Goal: Task Accomplishment & Management: Use online tool/utility

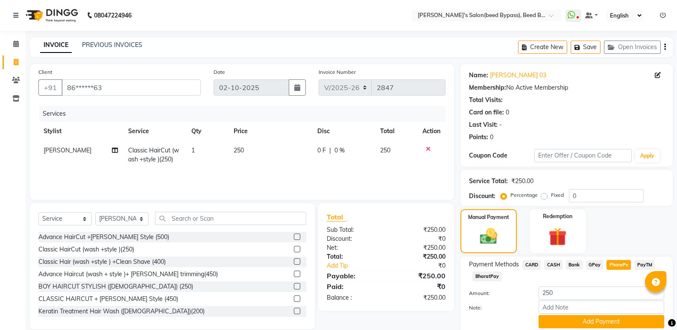
select select "4176"
select select "service"
select select "83208"
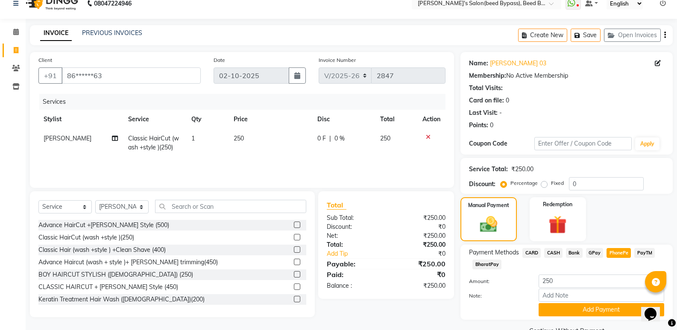
scroll to position [12, 0]
click at [588, 312] on button "Add Payment" at bounding box center [602, 309] width 126 height 13
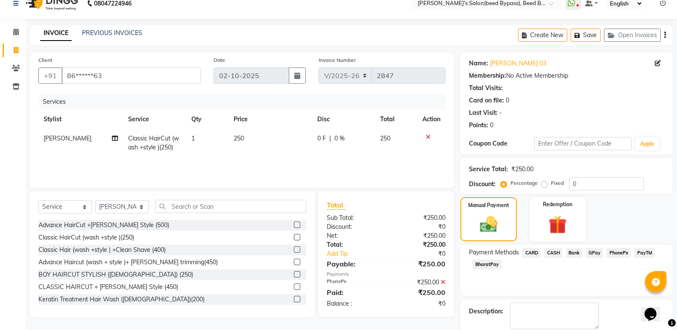
scroll to position [56, 0]
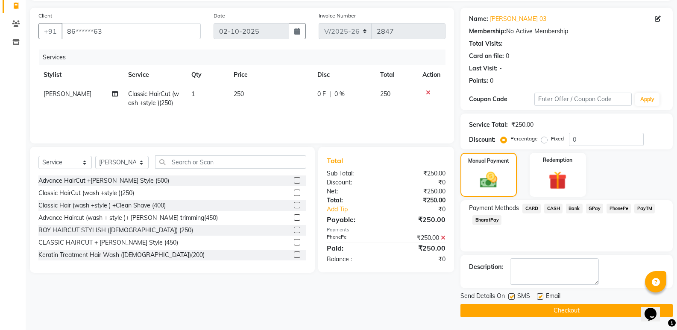
click at [543, 309] on button "Checkout" at bounding box center [567, 310] width 212 height 13
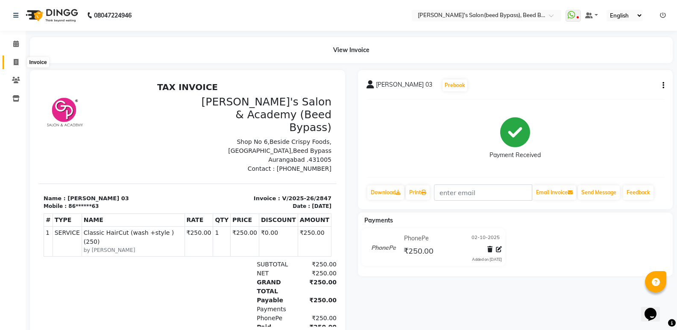
click at [17, 60] on icon at bounding box center [16, 62] width 5 height 6
select select "service"
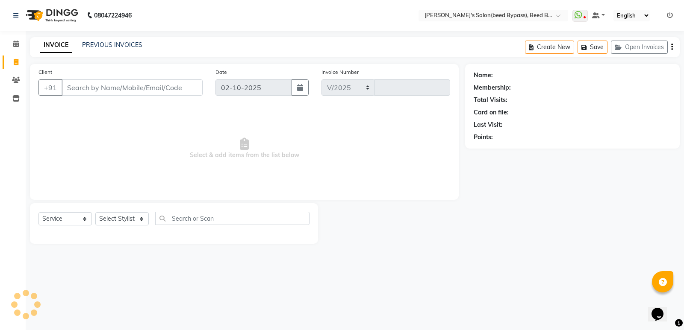
select select "4176"
type input "2848"
click at [115, 92] on input "Client" at bounding box center [132, 87] width 141 height 16
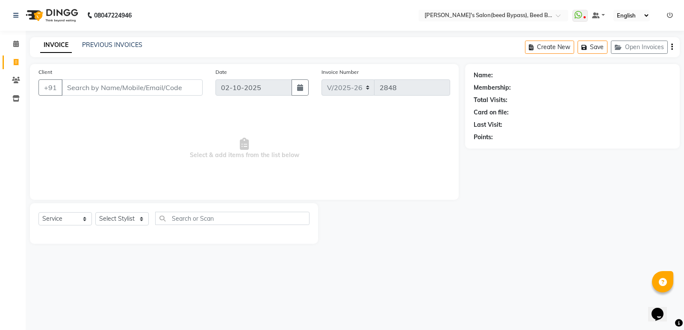
click at [115, 92] on input "Client" at bounding box center [132, 87] width 141 height 16
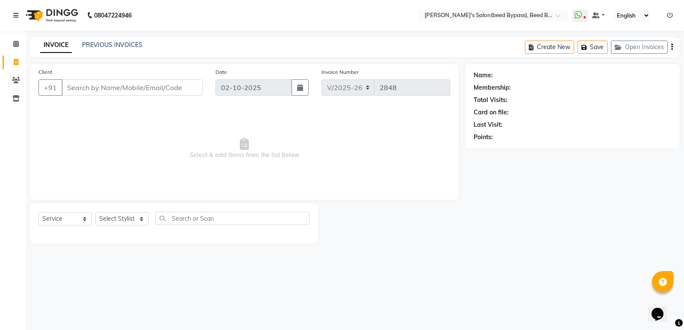
click at [115, 92] on input "Client" at bounding box center [132, 87] width 141 height 16
click at [132, 208] on div "Select Service Product Membership Package Voucher Prepaid Gift Card Select Styl…" at bounding box center [174, 223] width 288 height 41
click at [126, 217] on select "Select Stylist [PERSON_NAME] manager [PERSON_NAME] V sagar [PERSON_NAME] [PERSO…" at bounding box center [121, 218] width 53 height 13
select select "22808"
click at [95, 212] on select "Select Stylist [PERSON_NAME] manager [PERSON_NAME] V sagar [PERSON_NAME] [PERSO…" at bounding box center [121, 218] width 53 height 13
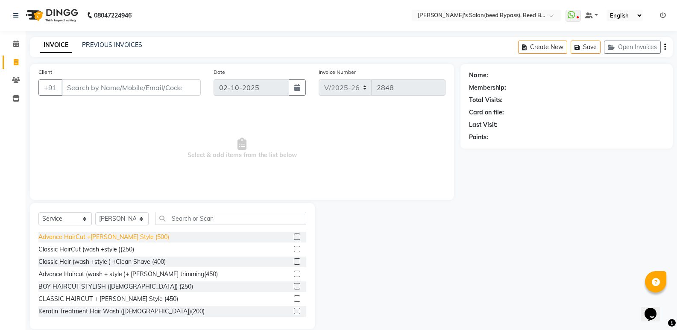
click at [124, 235] on div "Advance HairCut +[PERSON_NAME] Style (500)" at bounding box center [103, 237] width 131 height 9
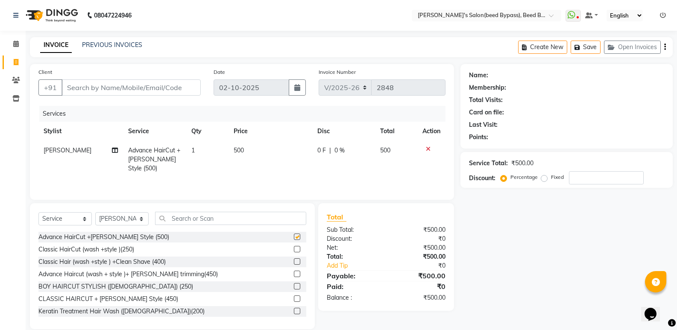
checkbox input "false"
click at [147, 90] on input "Client" at bounding box center [131, 87] width 139 height 16
type input "9"
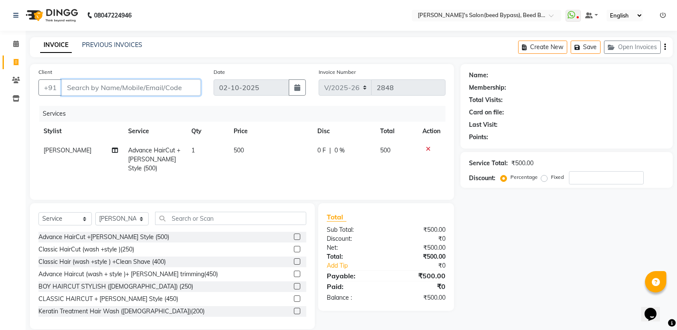
type input "0"
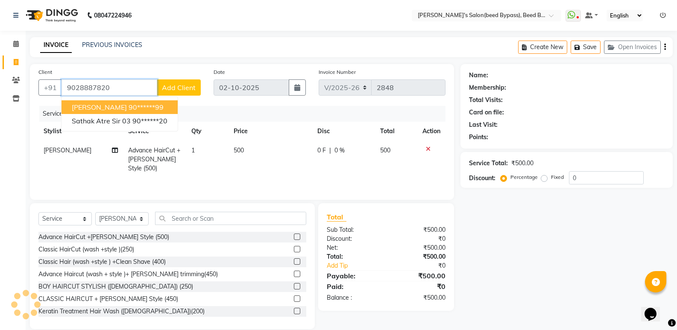
type input "9028887820"
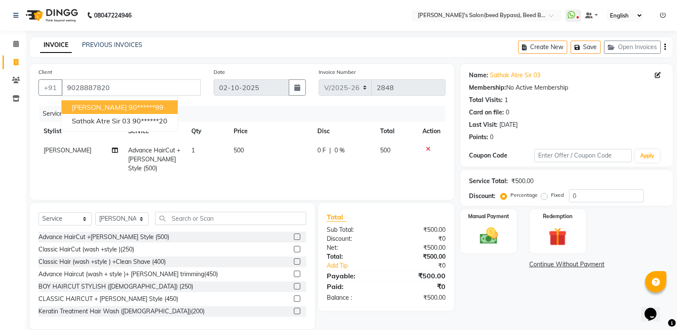
click at [240, 179] on div "Services Stylist Service Qty Price Disc Total Action [PERSON_NAME] Advance Hair…" at bounding box center [241, 148] width 407 height 85
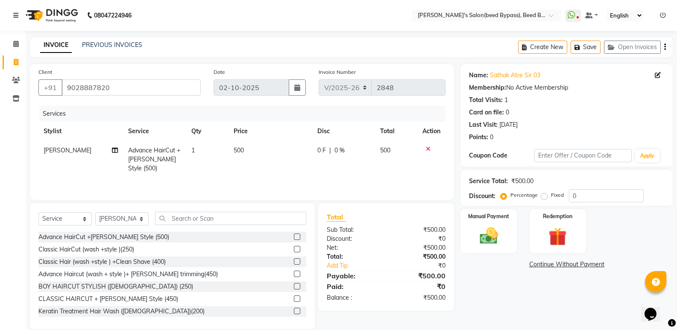
scroll to position [12, 0]
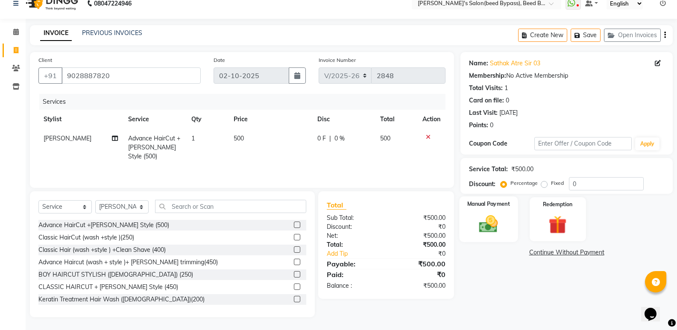
click at [483, 233] on img at bounding box center [489, 224] width 30 height 22
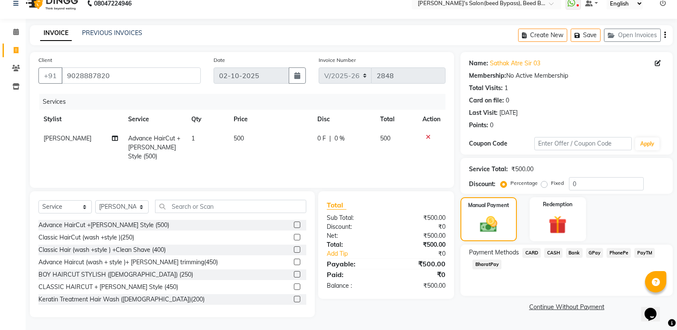
click at [558, 254] on span "CASH" at bounding box center [553, 253] width 18 height 10
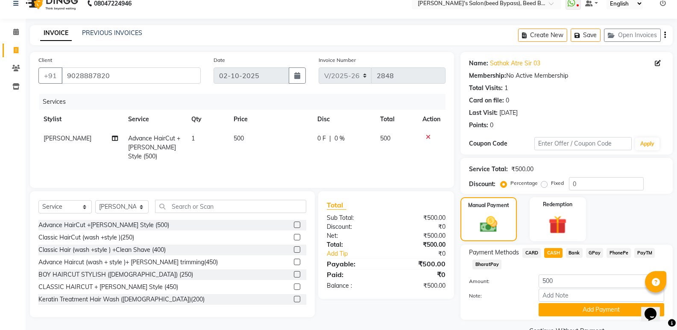
scroll to position [32, 0]
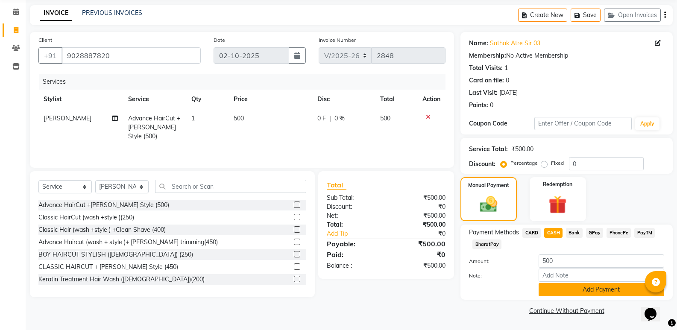
click at [560, 291] on button "Add Payment" at bounding box center [602, 289] width 126 height 13
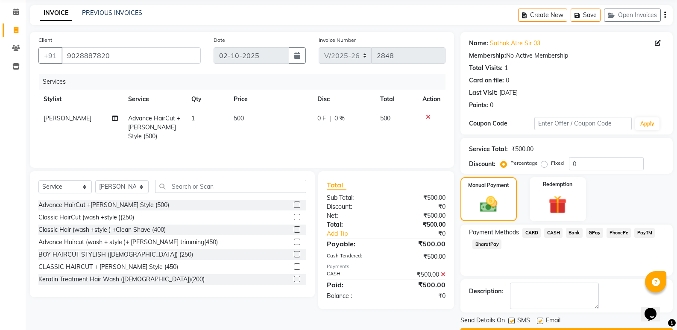
scroll to position [56, 0]
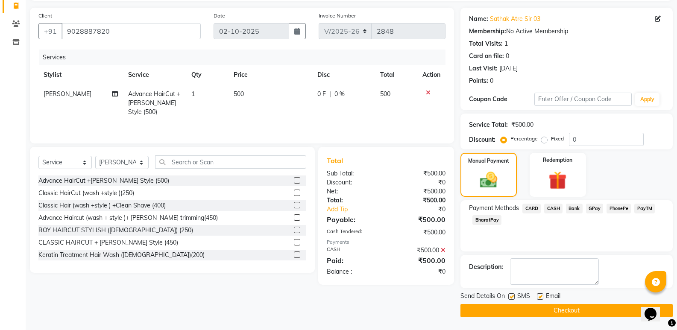
click at [556, 312] on button "Checkout" at bounding box center [567, 310] width 212 height 13
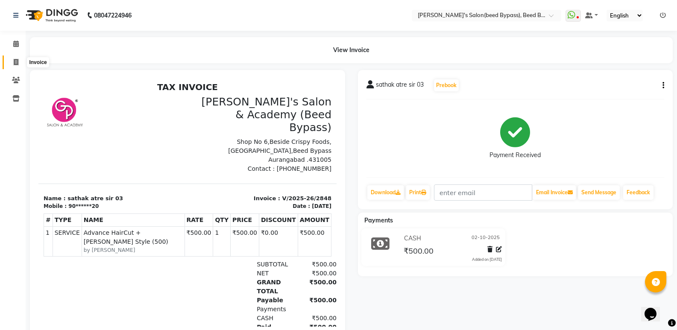
click at [14, 65] on icon at bounding box center [16, 62] width 5 height 6
select select "service"
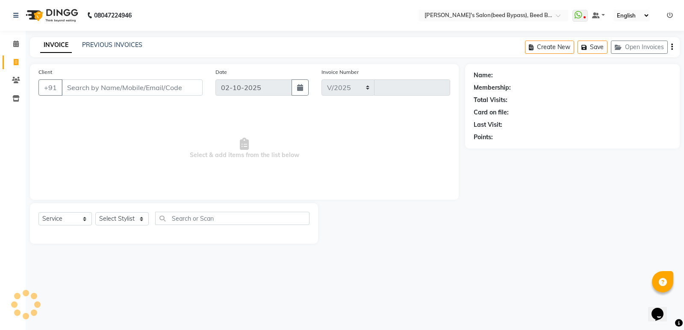
select select "4176"
type input "2849"
type input "s"
click at [110, 216] on select "Select Stylist [PERSON_NAME] manager [PERSON_NAME] V sagar [PERSON_NAME] [PERSO…" at bounding box center [121, 218] width 53 height 13
select select "83208"
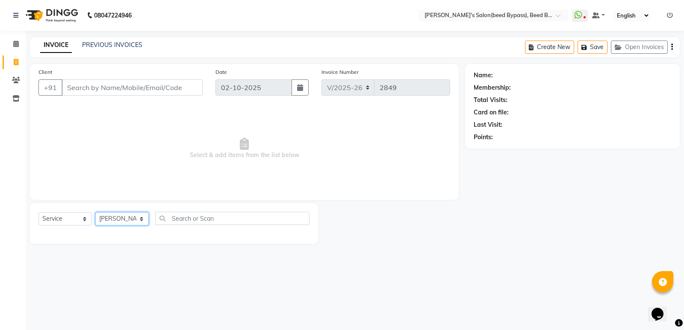
click at [95, 212] on select "Select Stylist [PERSON_NAME] manager [PERSON_NAME] V sagar [PERSON_NAME] [PERSO…" at bounding box center [121, 218] width 53 height 13
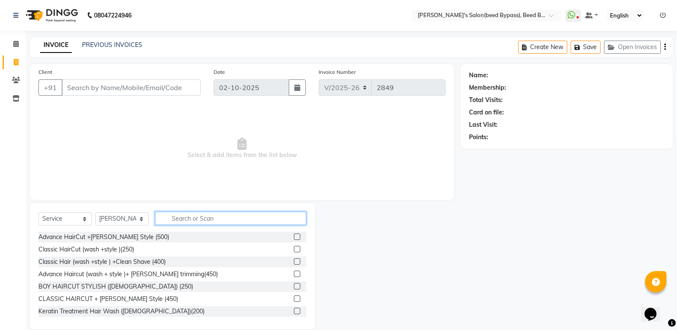
drag, startPoint x: 221, startPoint y: 217, endPoint x: 215, endPoint y: 215, distance: 6.4
click at [221, 217] on input "text" at bounding box center [230, 218] width 151 height 13
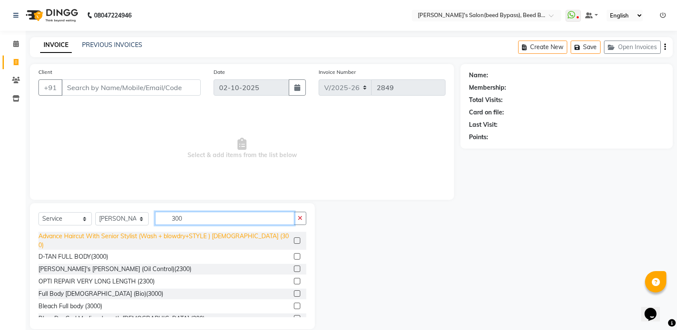
type input "300"
click at [209, 238] on div "Advance Haircut With Senior Stylist (Wash + blowdry+STYLE ) [DEMOGRAPHIC_DATA] …" at bounding box center [164, 241] width 252 height 18
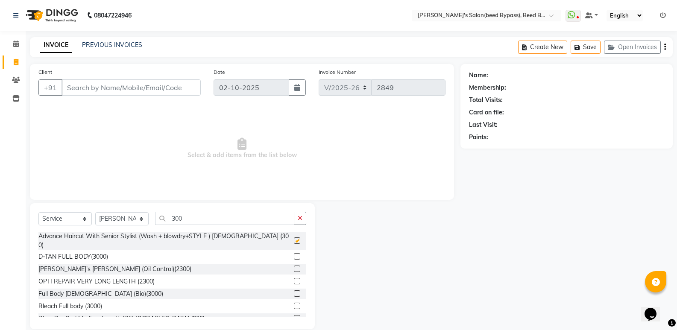
checkbox input "false"
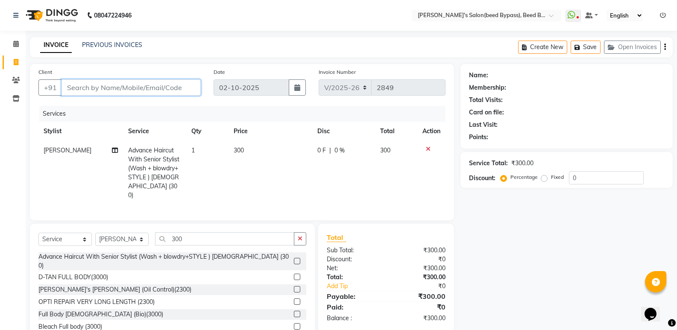
click at [118, 89] on input "Client" at bounding box center [131, 87] width 139 height 16
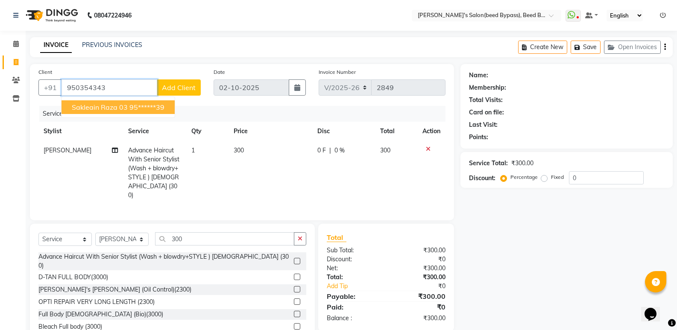
click at [96, 108] on span "sakleain raza 03" at bounding box center [100, 107] width 56 height 9
type input "95******39"
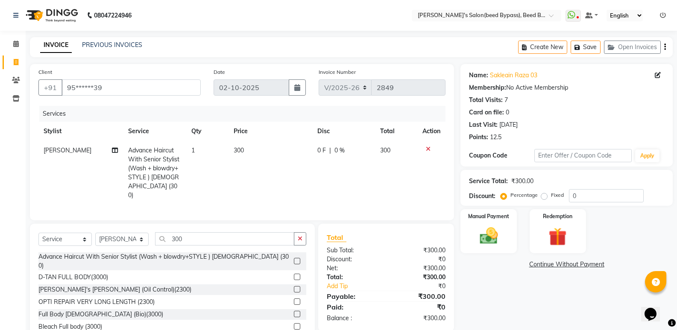
scroll to position [30, 0]
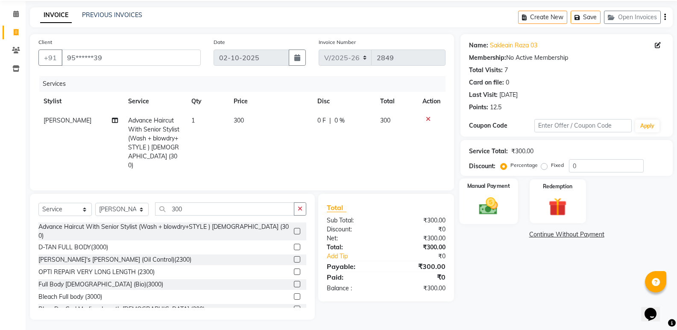
click at [491, 213] on img at bounding box center [489, 206] width 30 height 22
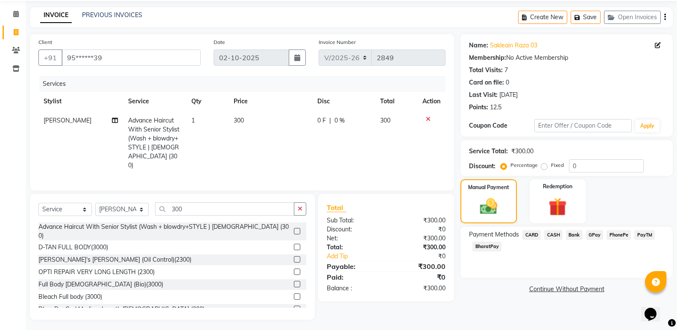
click at [550, 235] on span "CASH" at bounding box center [553, 235] width 18 height 10
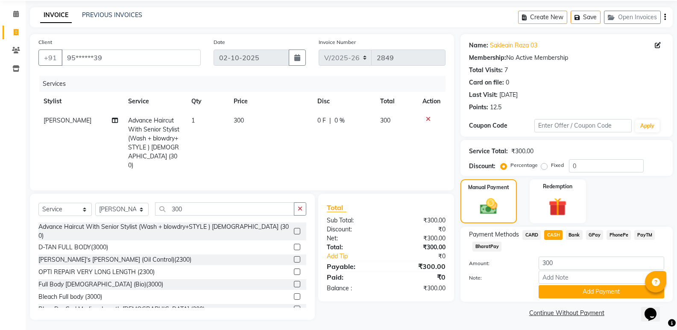
scroll to position [32, 0]
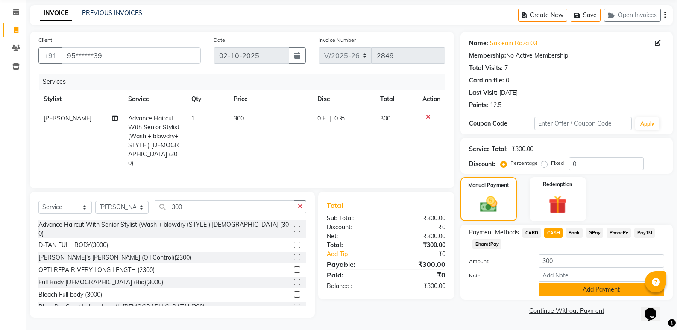
click at [580, 295] on button "Add Payment" at bounding box center [602, 289] width 126 height 13
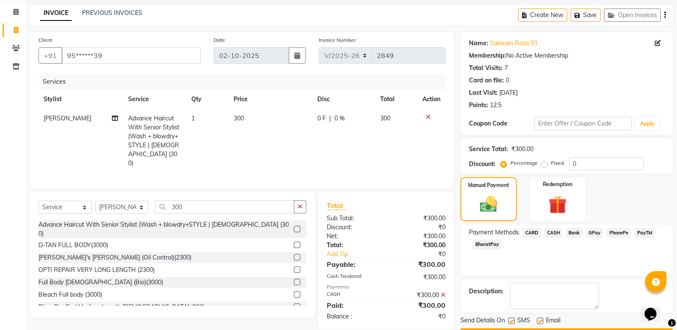
scroll to position [56, 0]
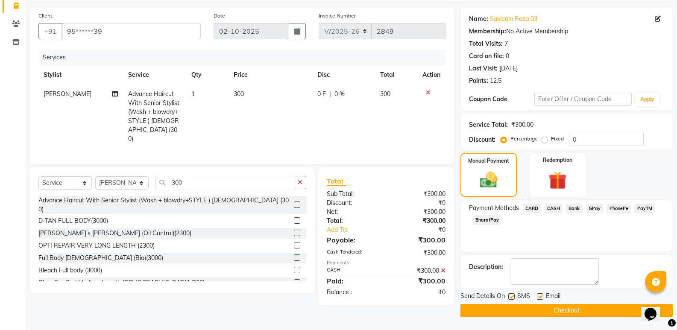
click at [565, 308] on button "Checkout" at bounding box center [567, 310] width 212 height 13
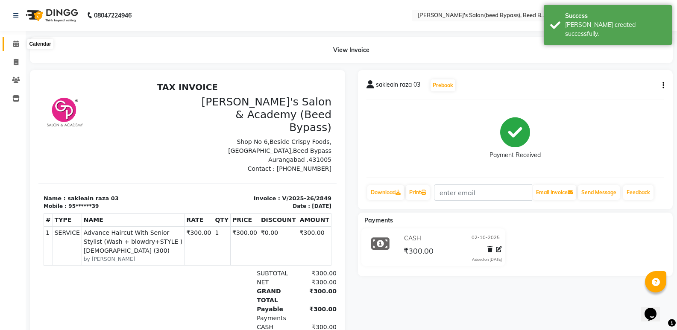
click at [14, 44] on icon at bounding box center [16, 44] width 6 height 6
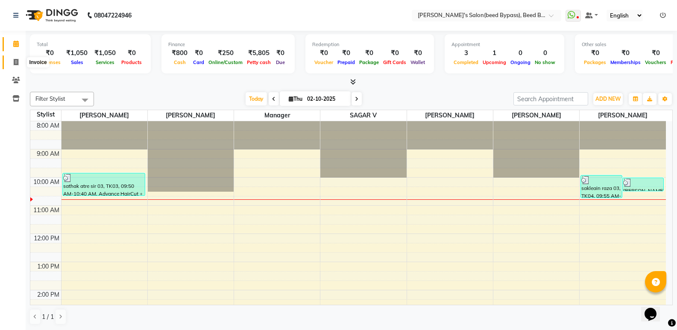
click at [17, 61] on icon at bounding box center [16, 62] width 5 height 6
select select "service"
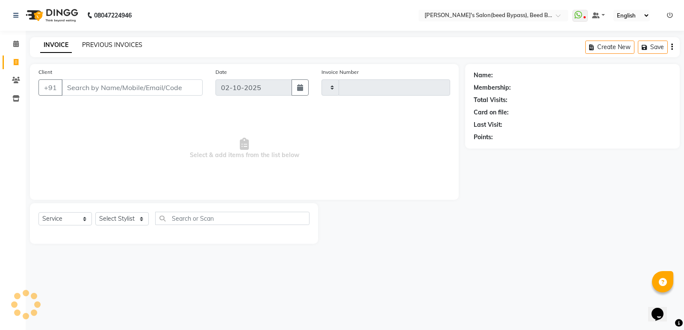
type input "2850"
select select "4176"
click at [92, 44] on link "PREVIOUS INVOICES" at bounding box center [112, 45] width 60 height 8
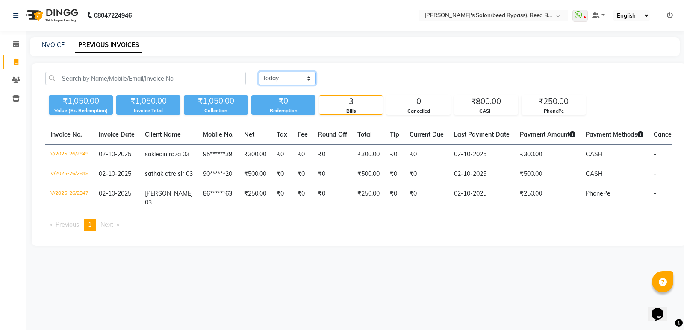
click at [309, 79] on select "[DATE] [DATE] Custom Range" at bounding box center [287, 78] width 57 height 13
select select "[DATE]"
click at [259, 72] on select "[DATE] [DATE] Custom Range" at bounding box center [287, 78] width 57 height 13
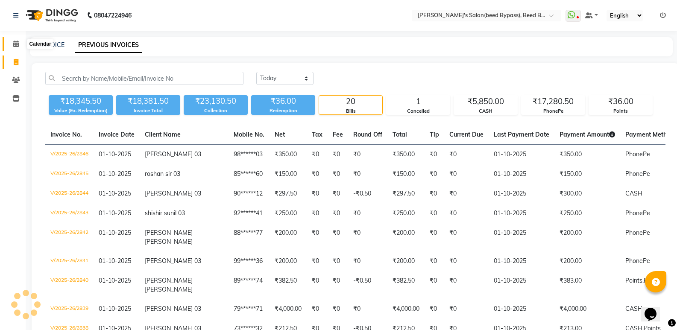
click at [17, 44] on icon at bounding box center [16, 44] width 6 height 6
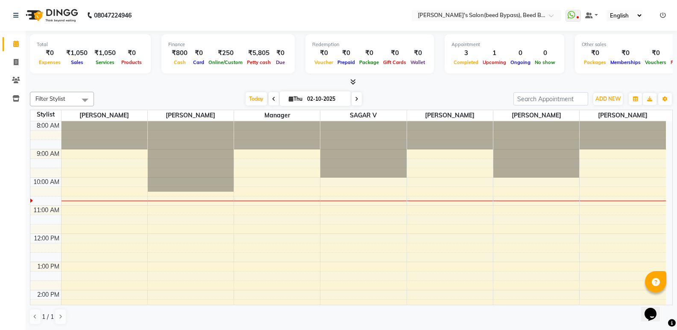
scroll to position [0, 0]
